Goal: Transaction & Acquisition: Purchase product/service

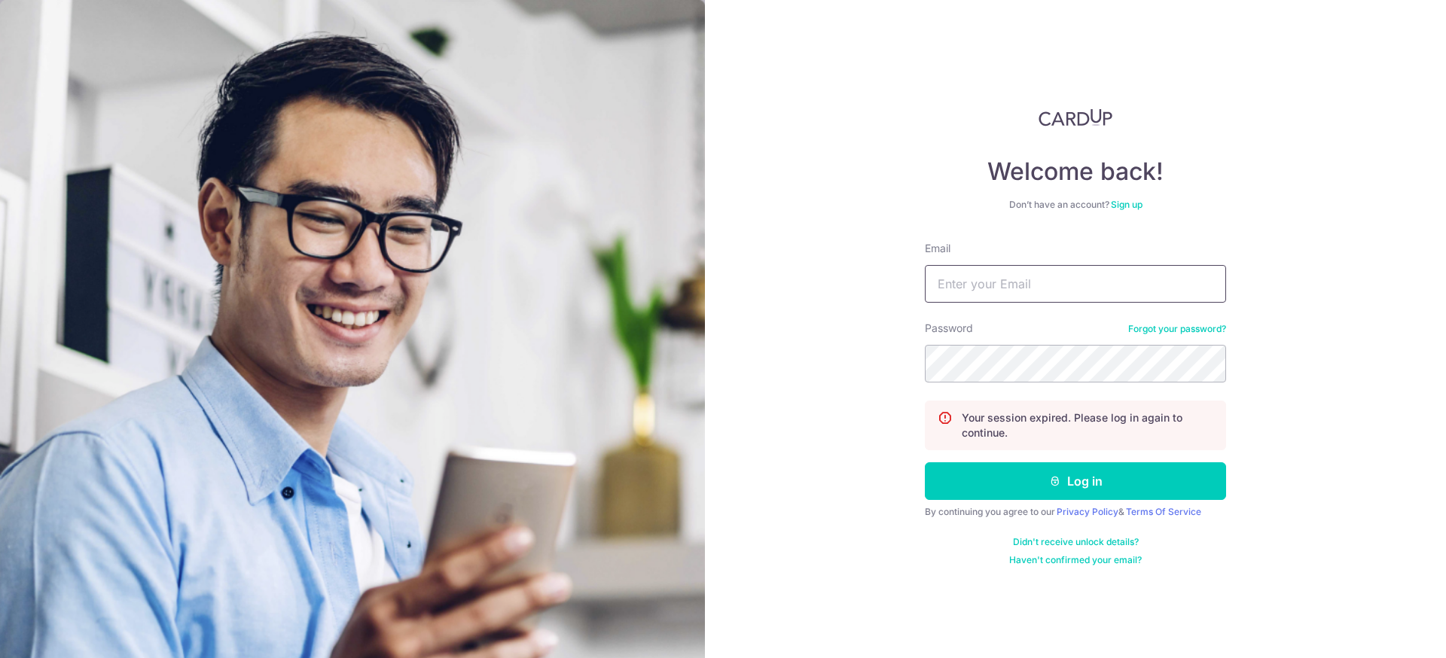
click at [1025, 276] on input "Email" at bounding box center [1075, 284] width 301 height 38
type input "[EMAIL_ADDRESS][DOMAIN_NAME]"
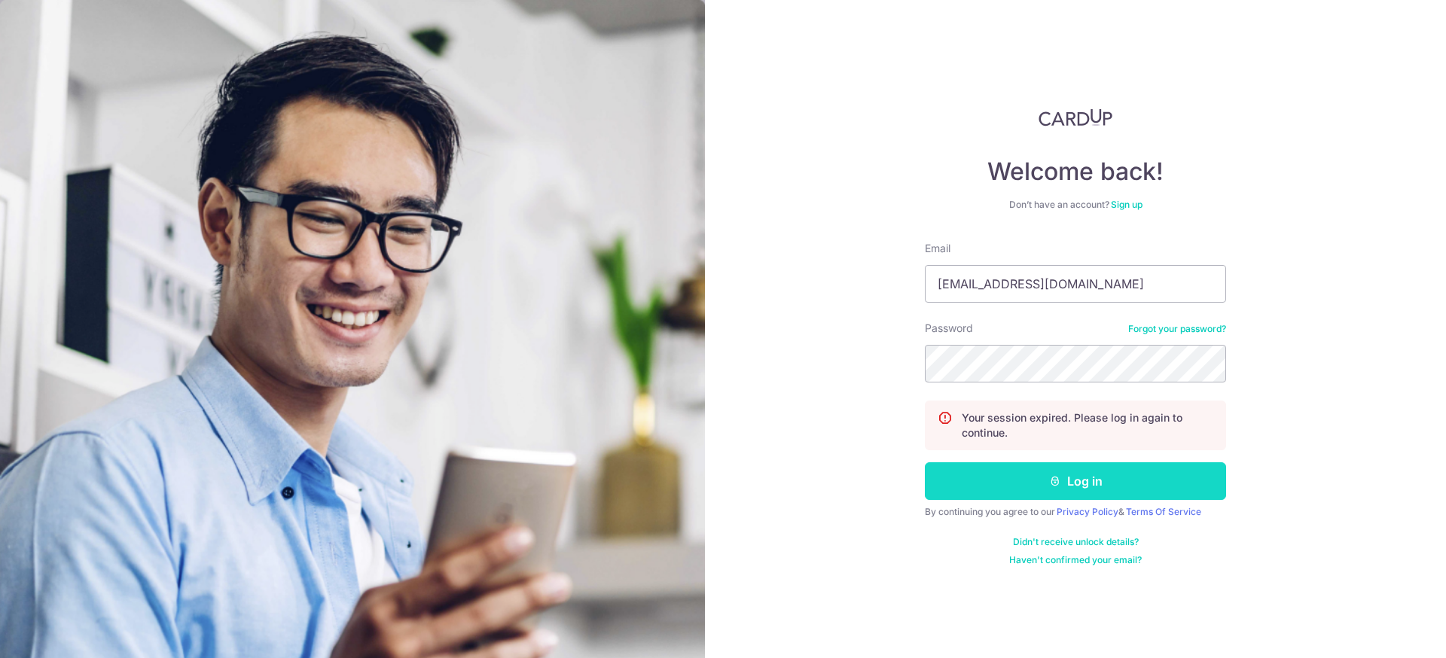
click at [1014, 485] on button "Log in" at bounding box center [1075, 481] width 301 height 38
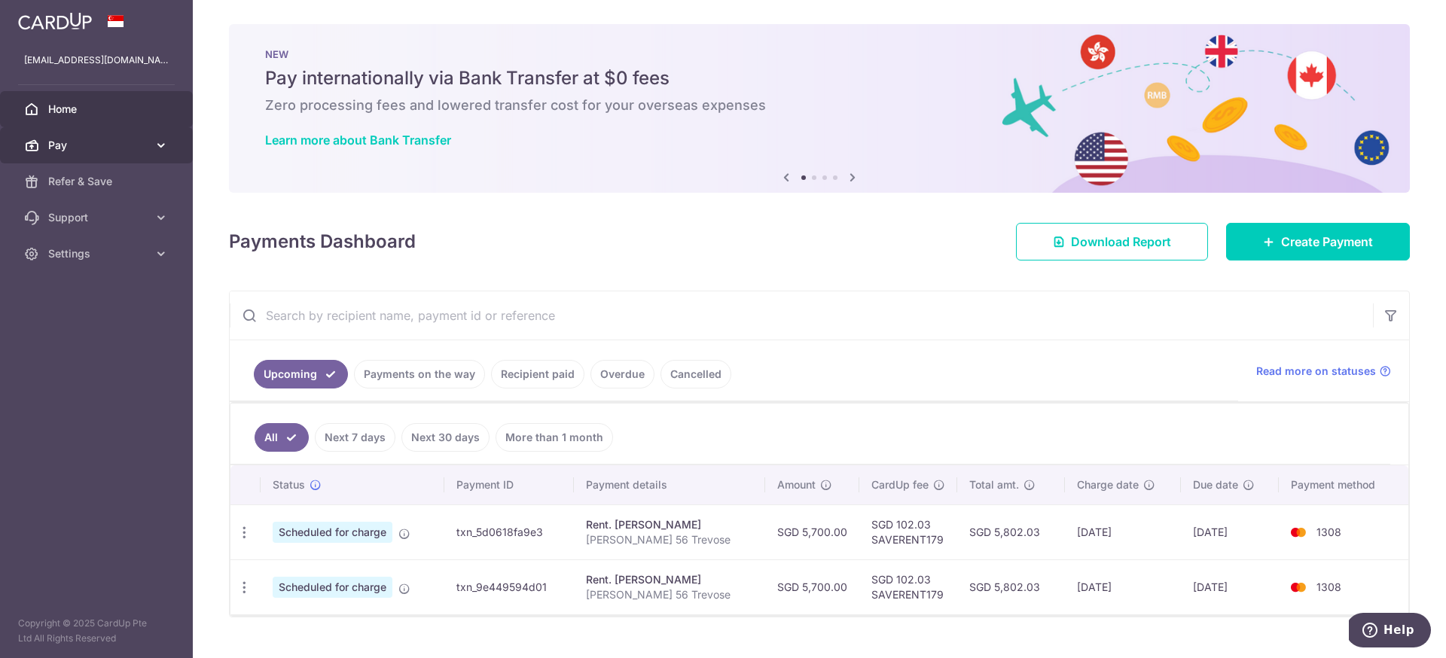
click at [87, 143] on span "Pay" at bounding box center [97, 145] width 99 height 15
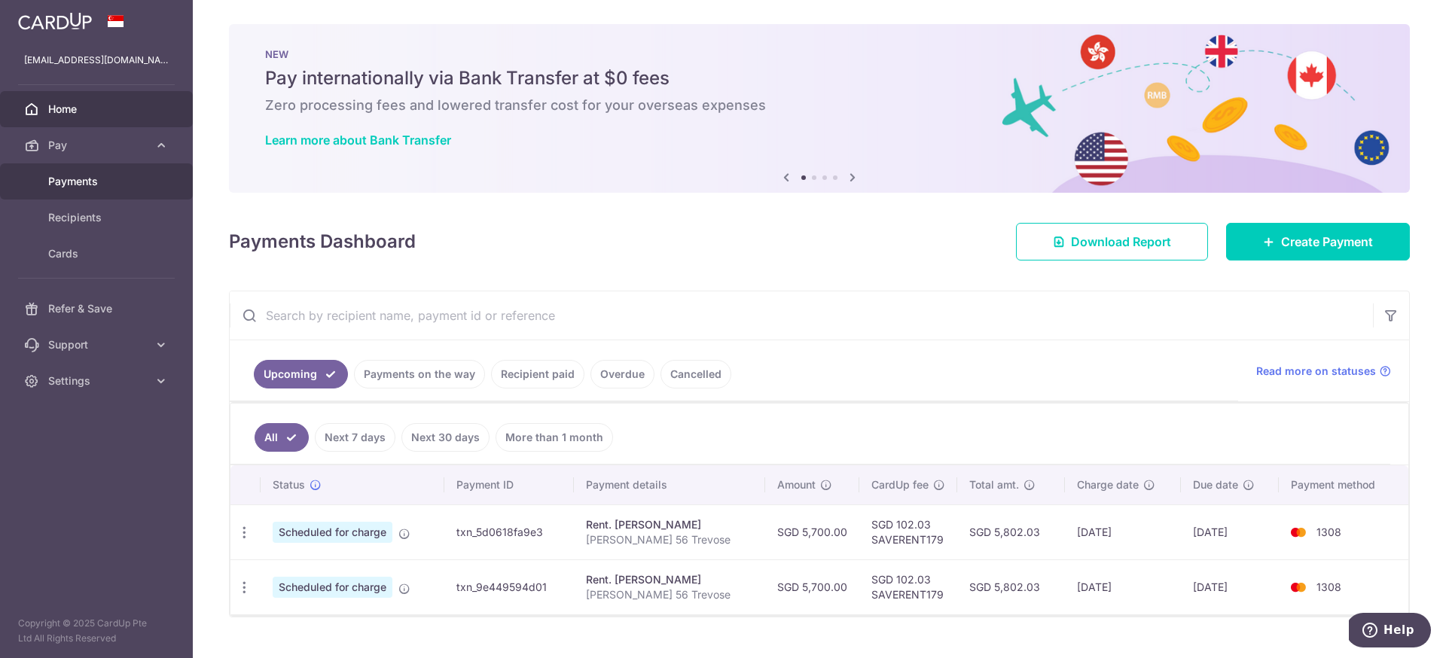
click at [90, 187] on span "Payments" at bounding box center [97, 181] width 99 height 15
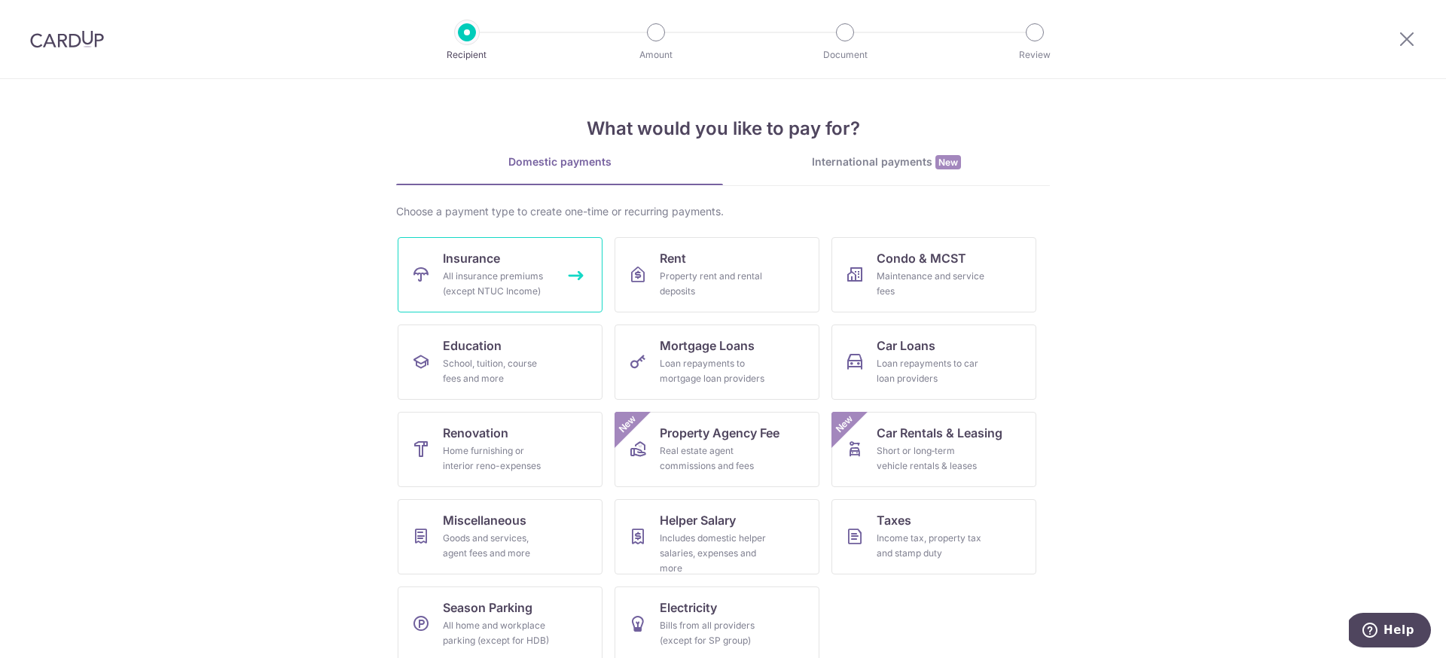
click at [497, 269] on div "All insurance premiums (except NTUC Income)" at bounding box center [497, 284] width 108 height 30
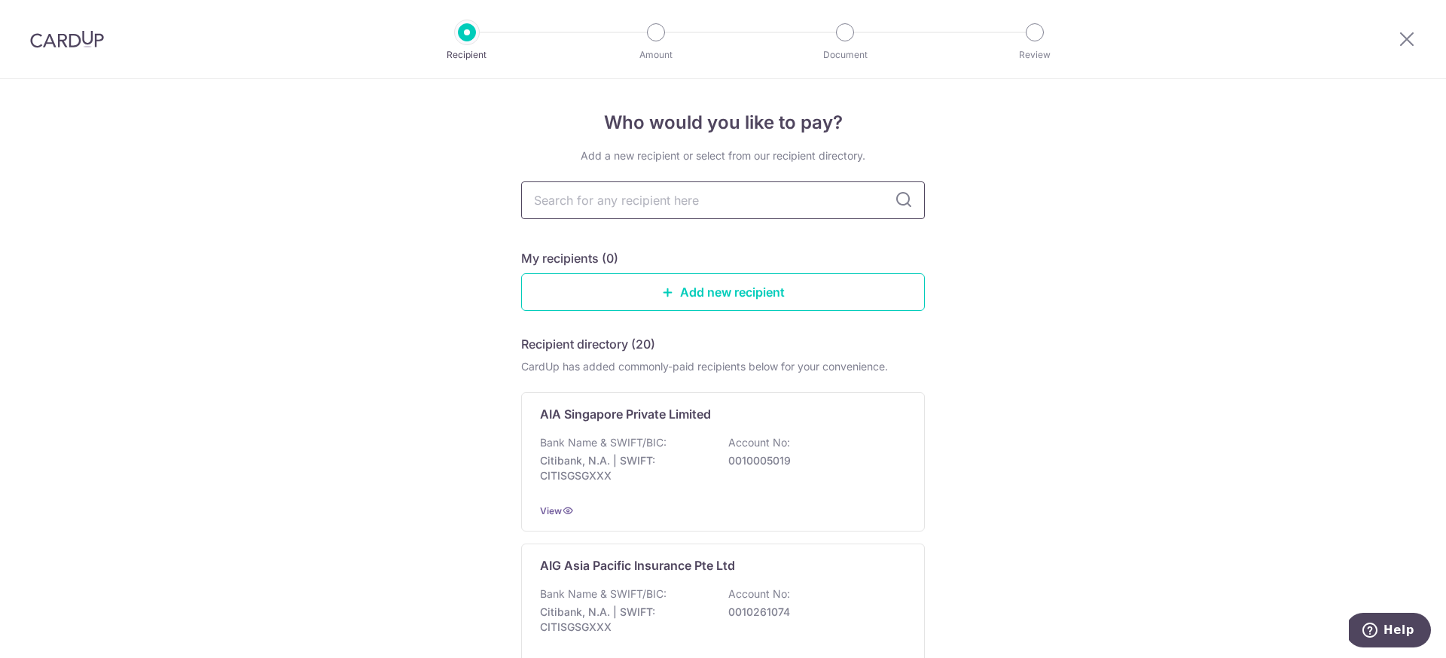
click at [650, 206] on input "text" at bounding box center [723, 200] width 404 height 38
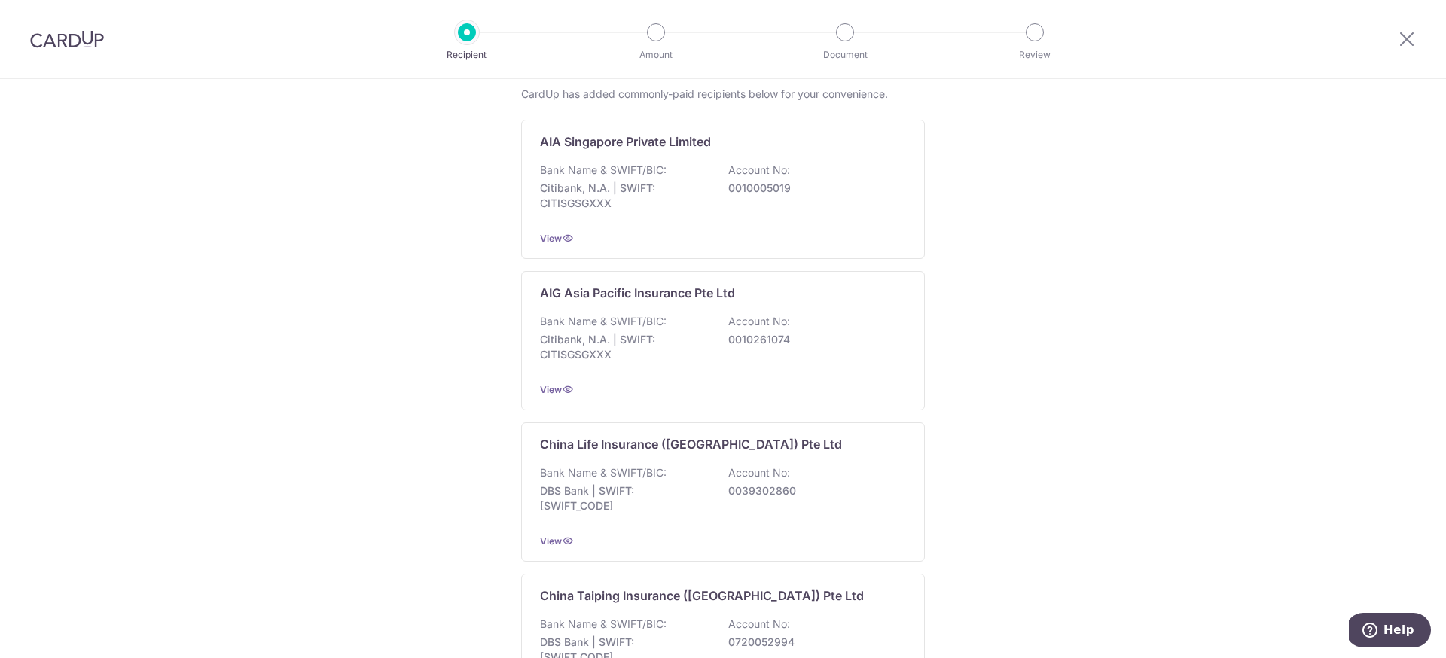
scroll to position [326, 0]
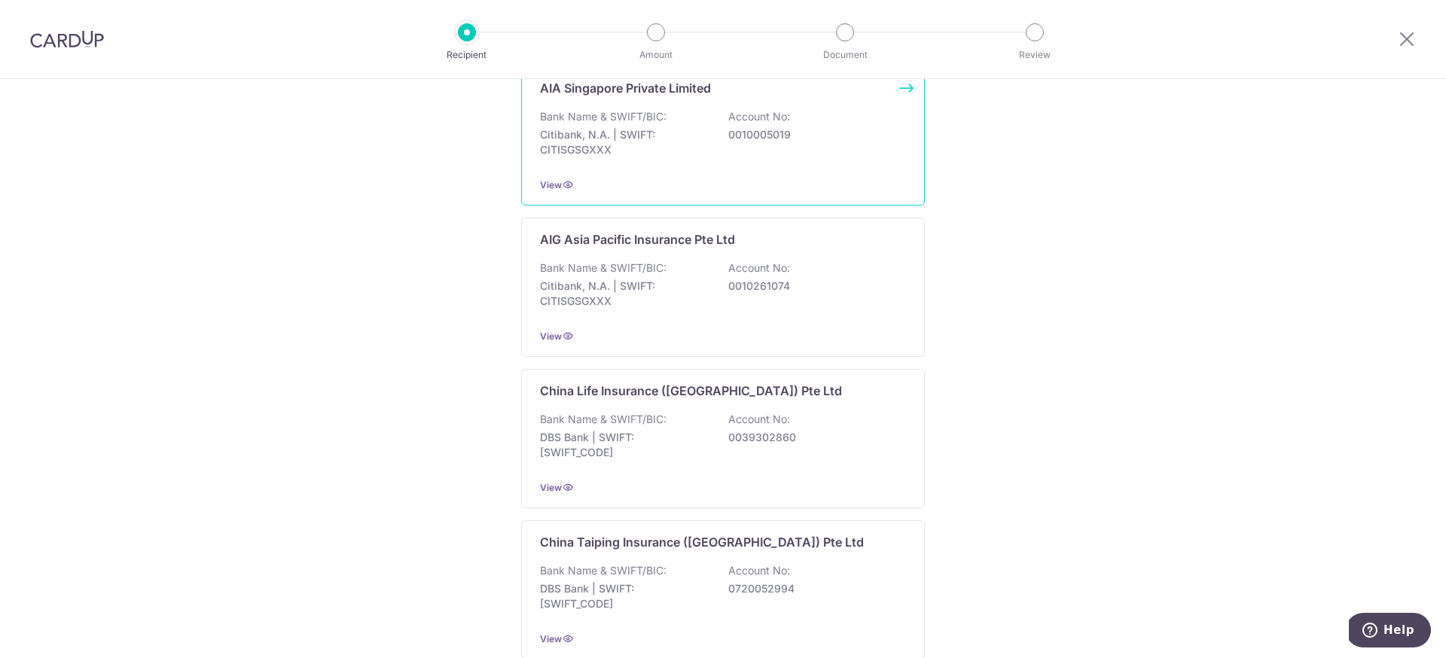
click at [785, 140] on p "0010005019" at bounding box center [812, 134] width 169 height 15
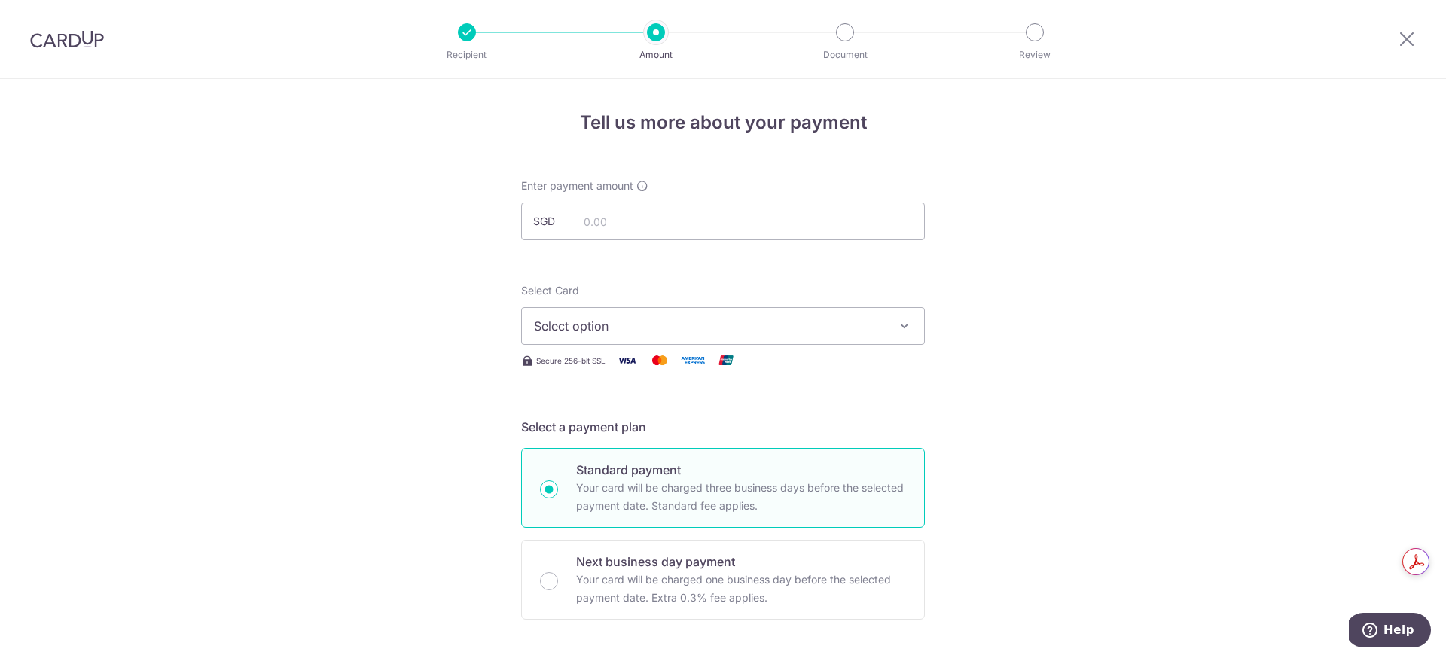
click at [816, 314] on button "Select option" at bounding box center [723, 326] width 404 height 38
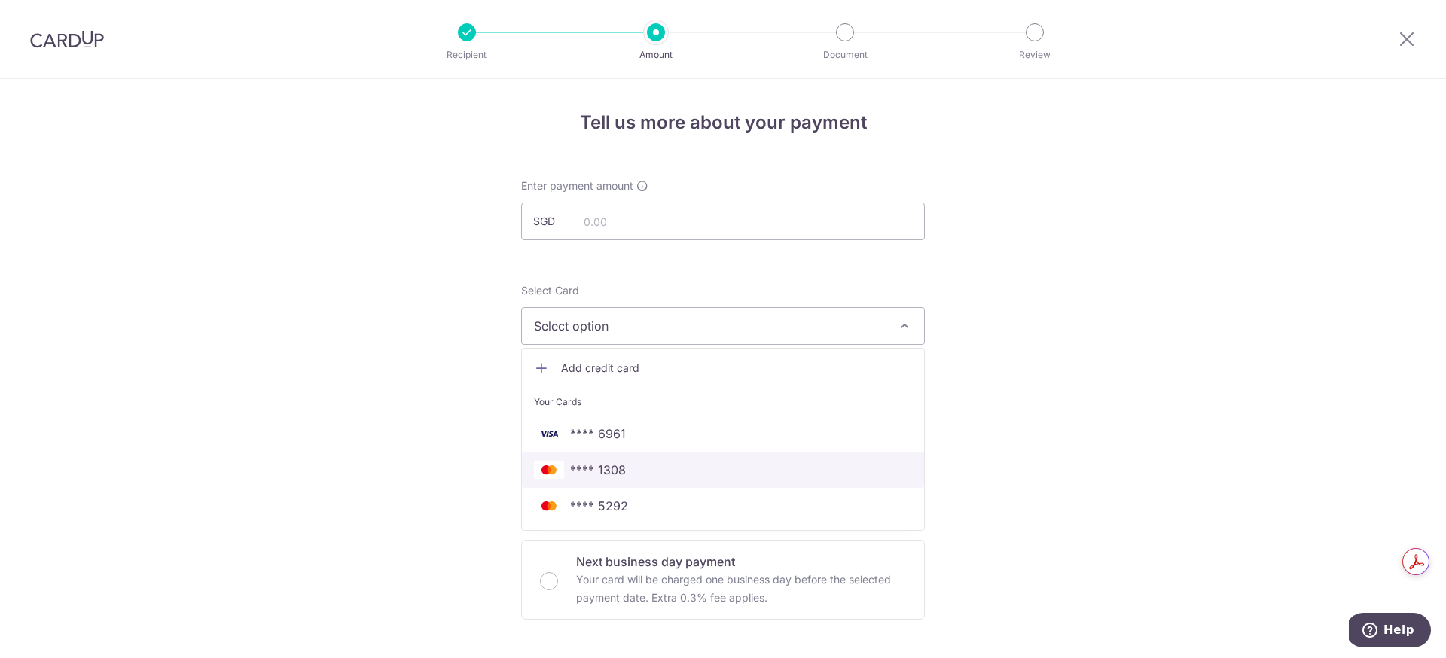
click at [721, 479] on link "**** 1308" at bounding box center [723, 470] width 402 height 36
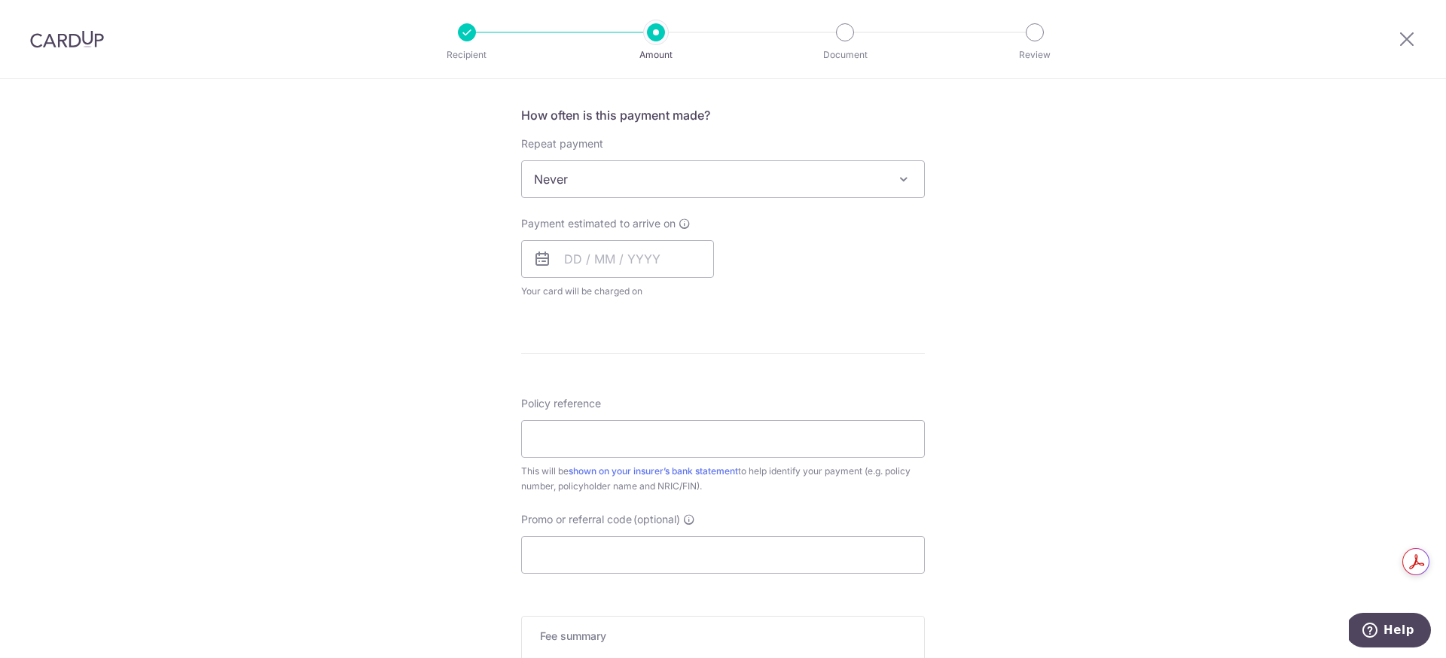
scroll to position [783, 0]
